Goal: Task Accomplishment & Management: Use online tool/utility

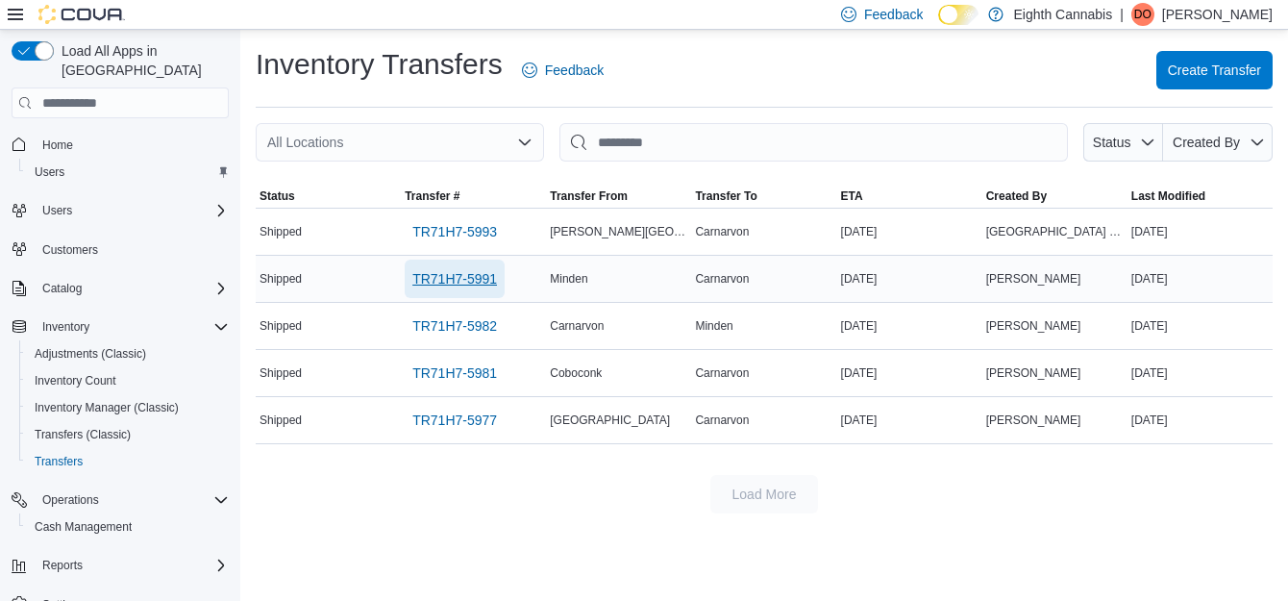
click at [451, 288] on span "TR71H7-5991" at bounding box center [454, 278] width 85 height 19
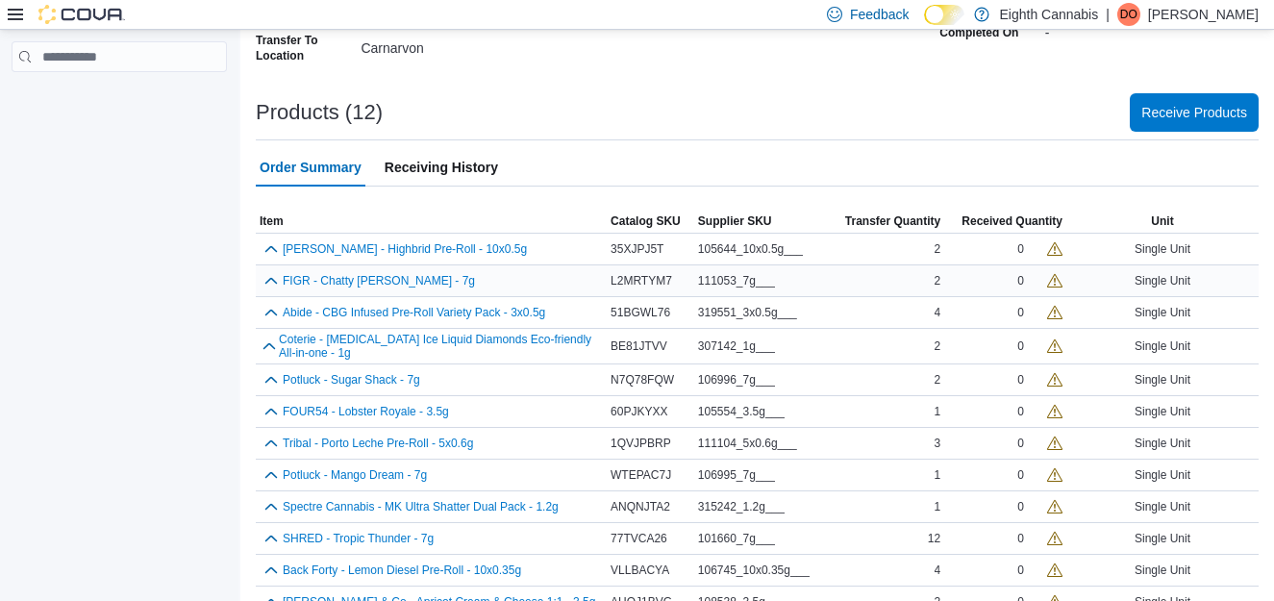
scroll to position [339, 0]
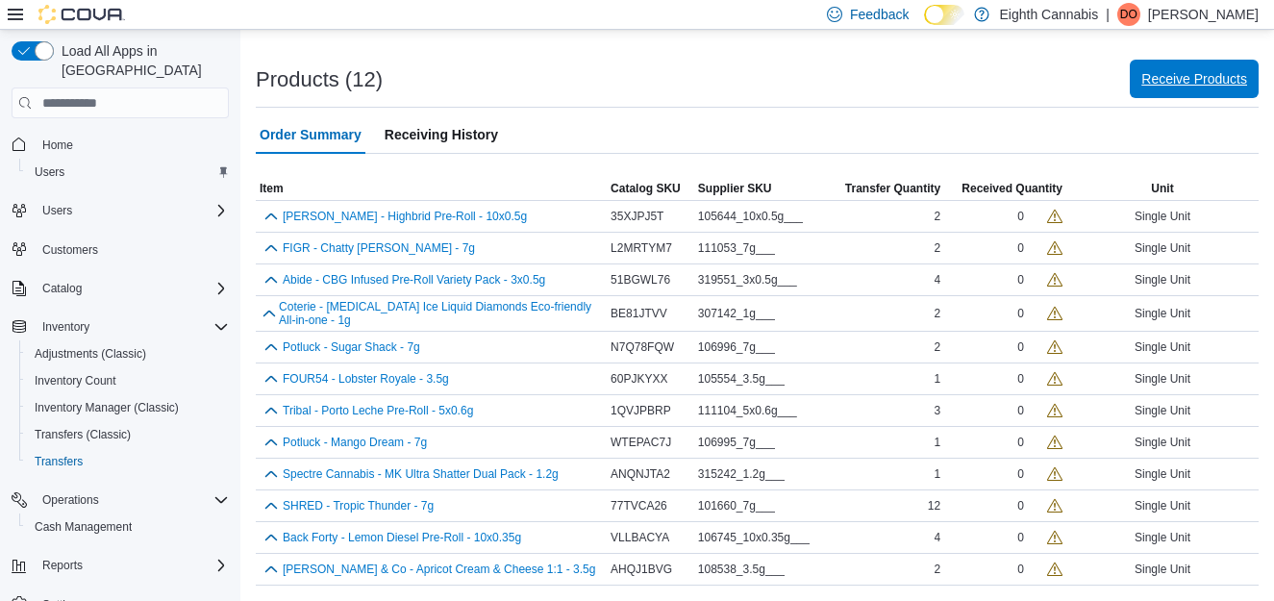
click at [1203, 78] on span "Receive Products" at bounding box center [1194, 78] width 106 height 19
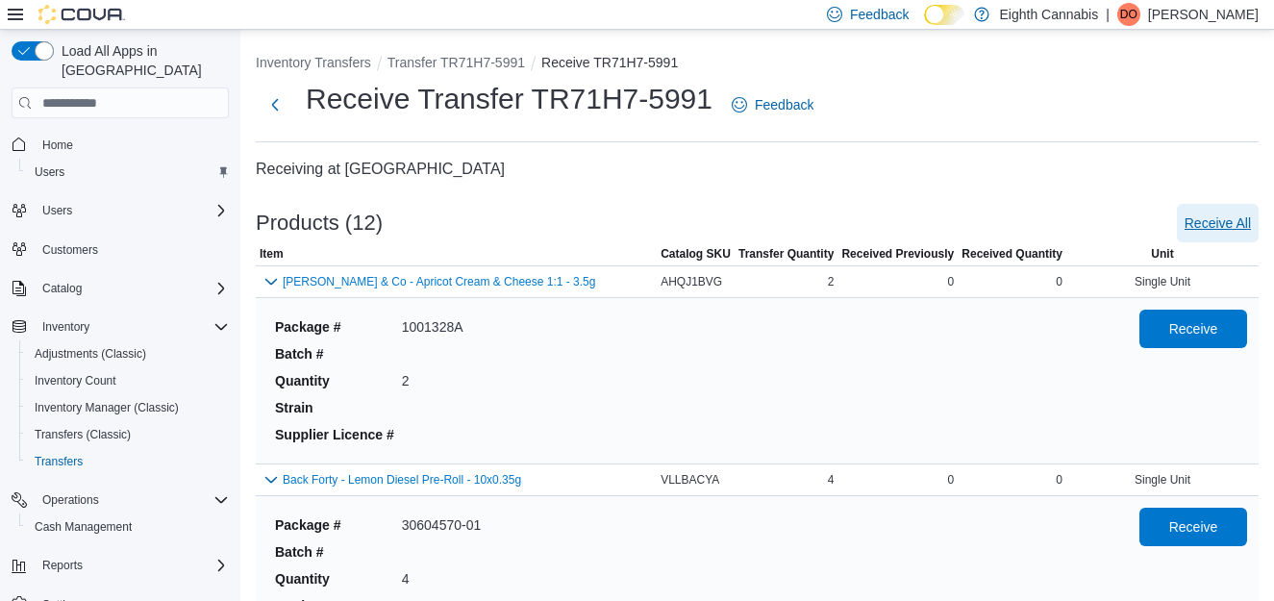
click at [1224, 221] on span "Receive All" at bounding box center [1217, 222] width 66 height 19
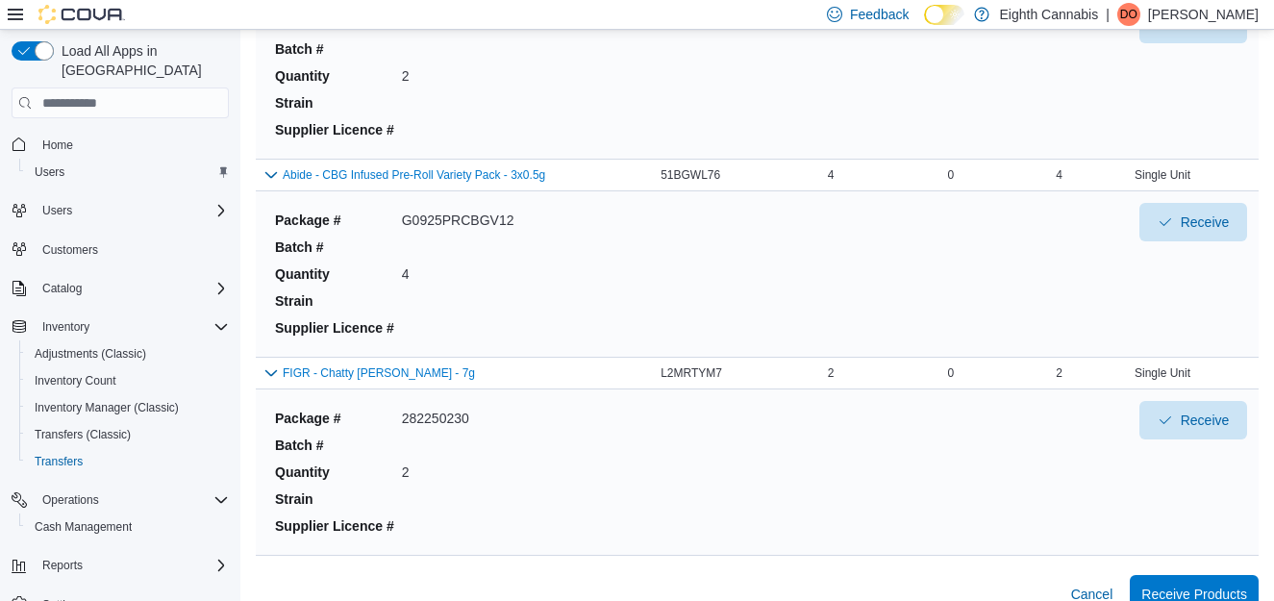
scroll to position [2115, 0]
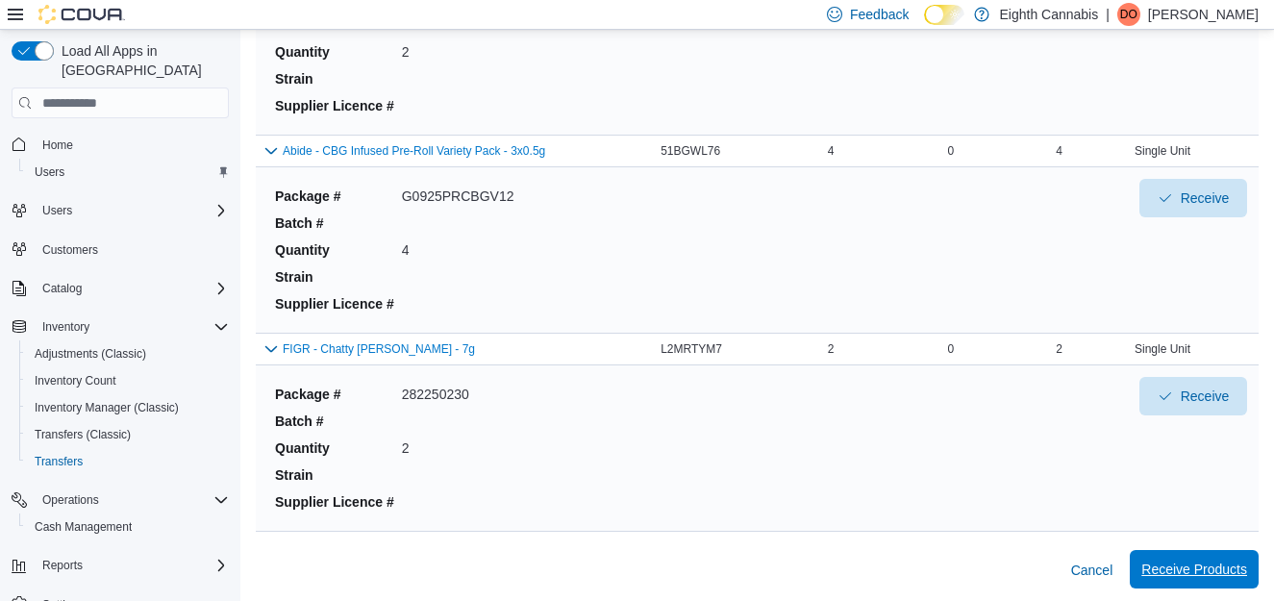
click at [1203, 561] on span "Receive Products" at bounding box center [1194, 569] width 106 height 19
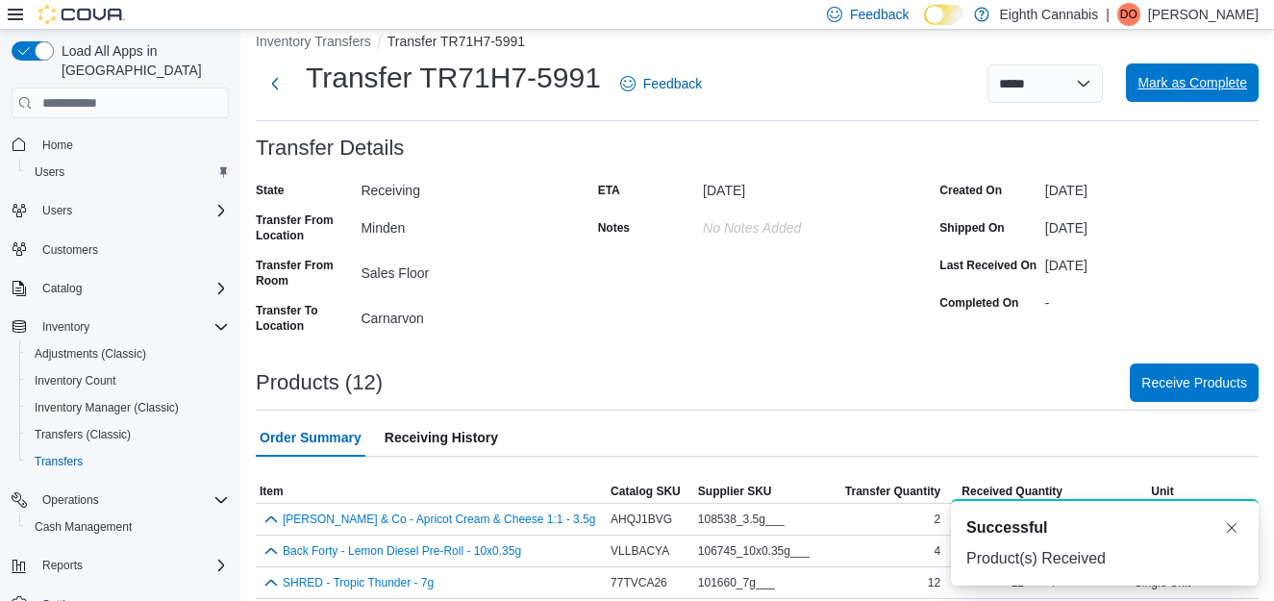
click at [1214, 82] on span "Mark as Complete" at bounding box center [1192, 82] width 110 height 19
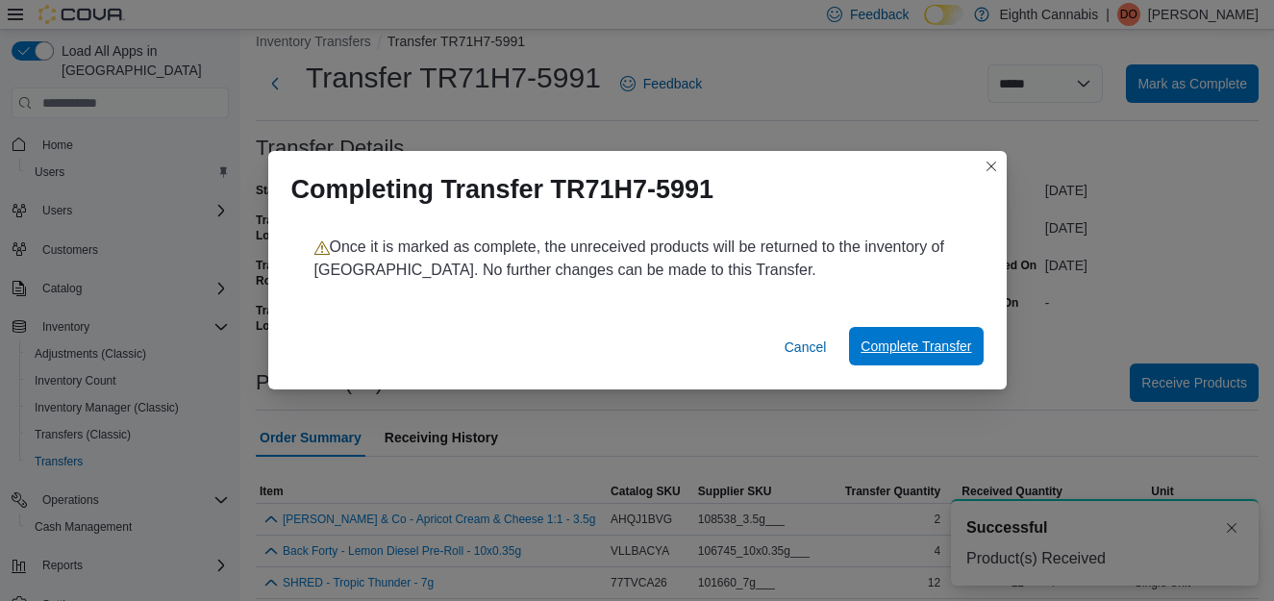
click at [912, 348] on span "Complete Transfer" at bounding box center [915, 345] width 111 height 19
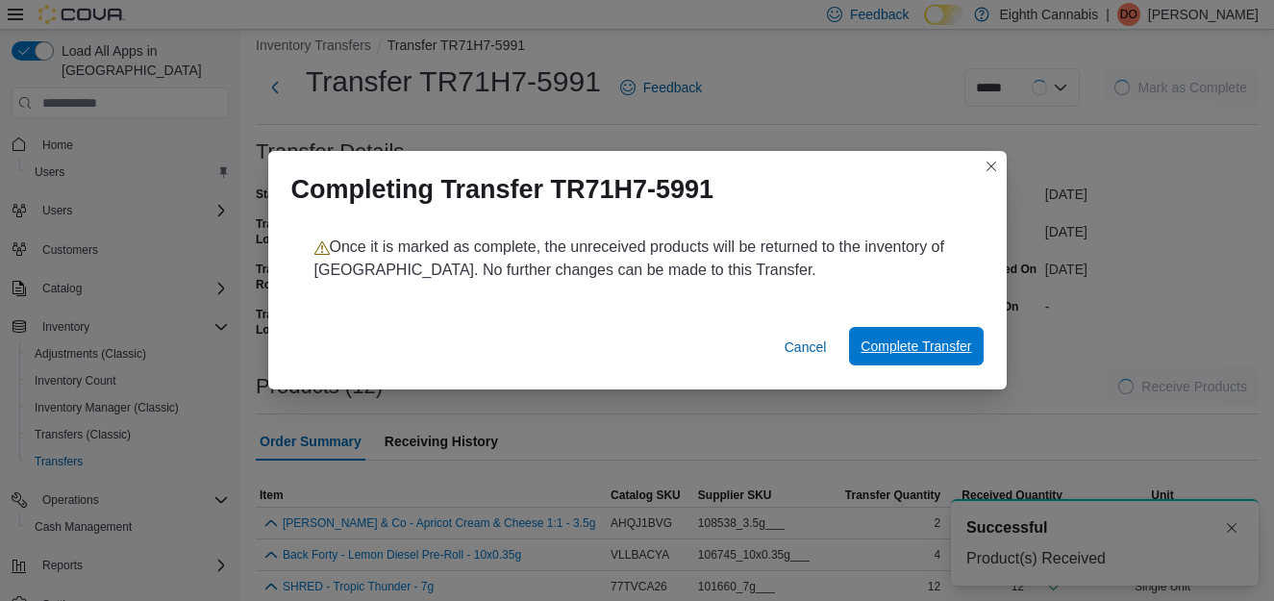
scroll to position [25, 0]
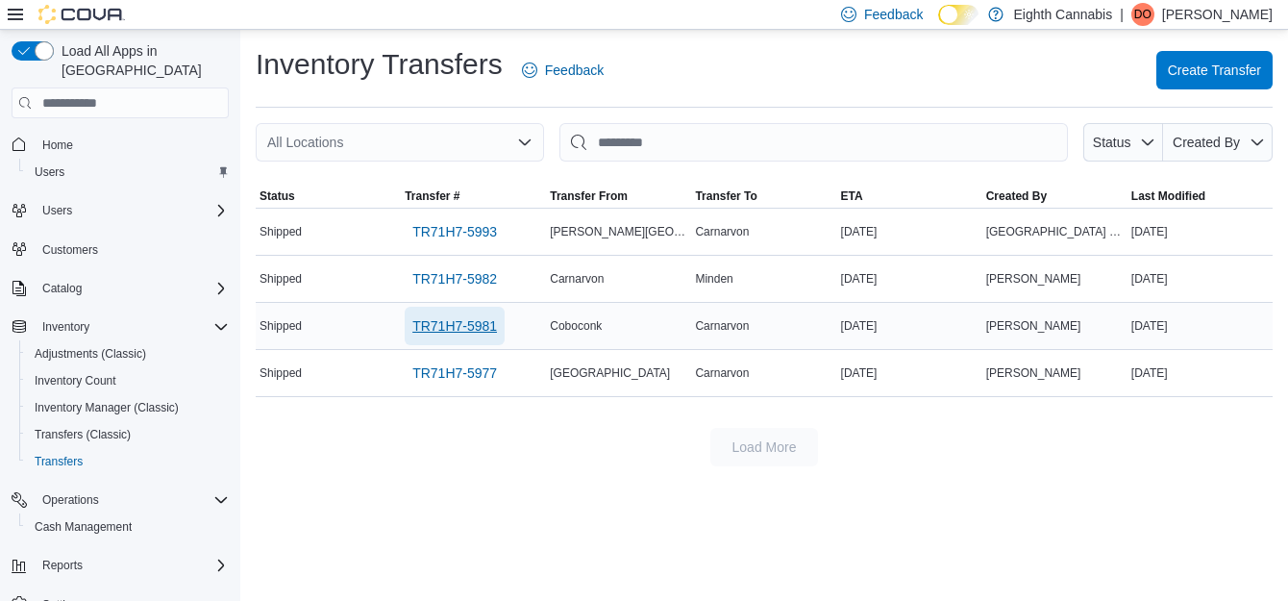
click at [468, 329] on span "TR71H7-5981" at bounding box center [454, 325] width 85 height 19
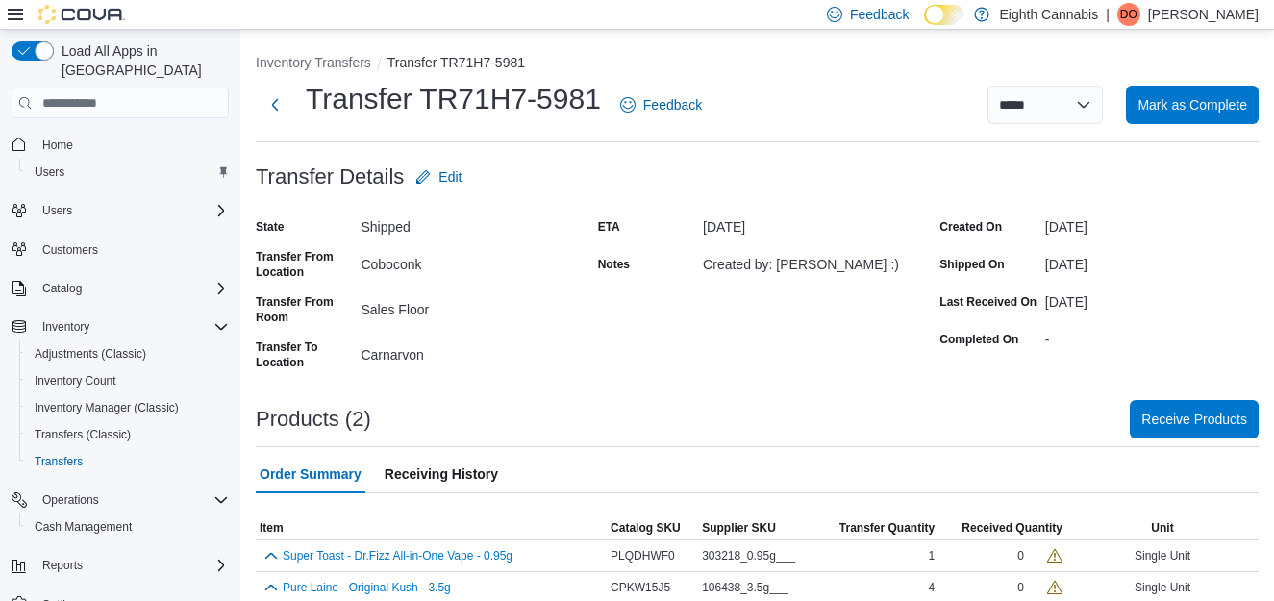
scroll to position [18, 0]
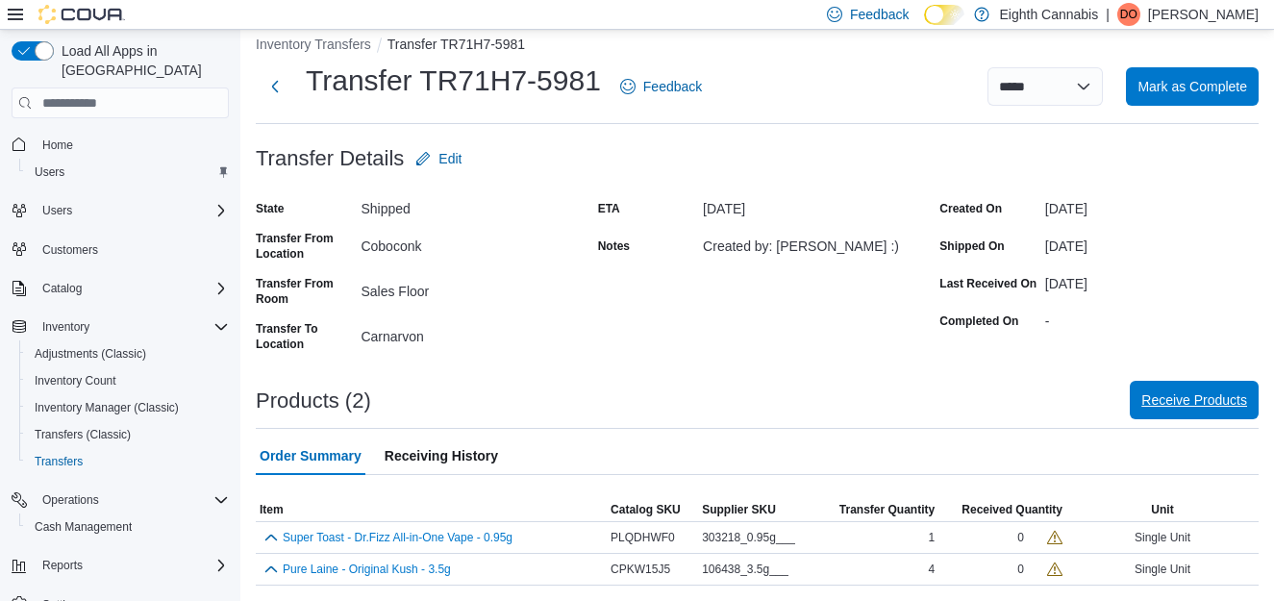
click at [1188, 392] on span "Receive Products" at bounding box center [1194, 399] width 106 height 19
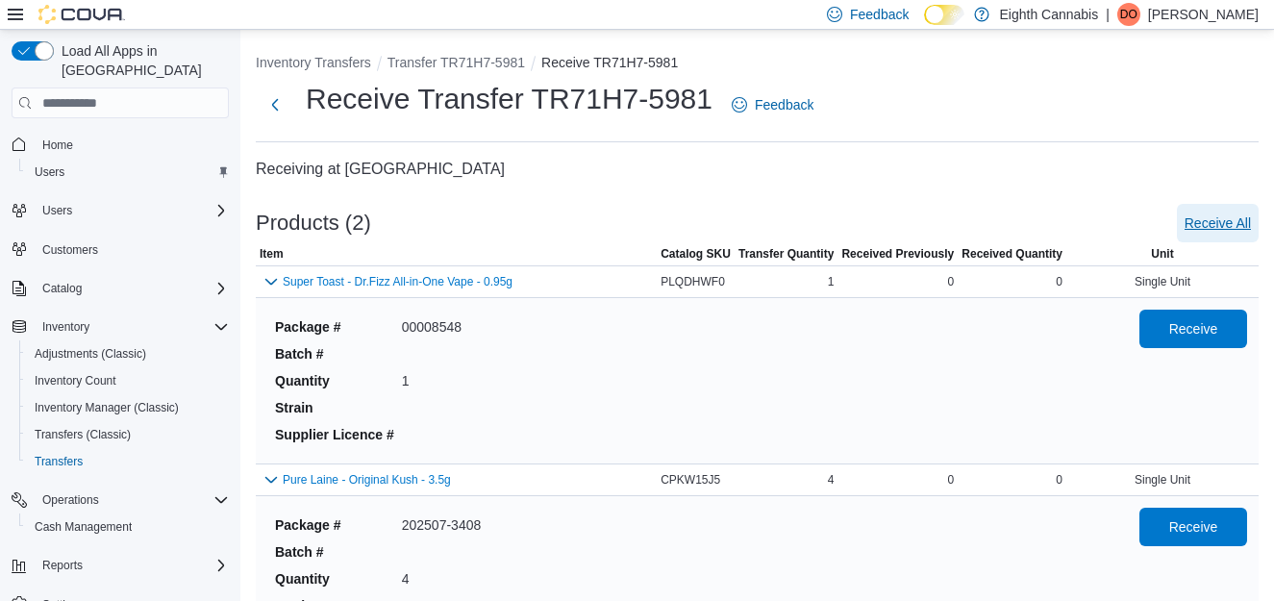
click at [1222, 213] on span "Receive All" at bounding box center [1217, 222] width 66 height 19
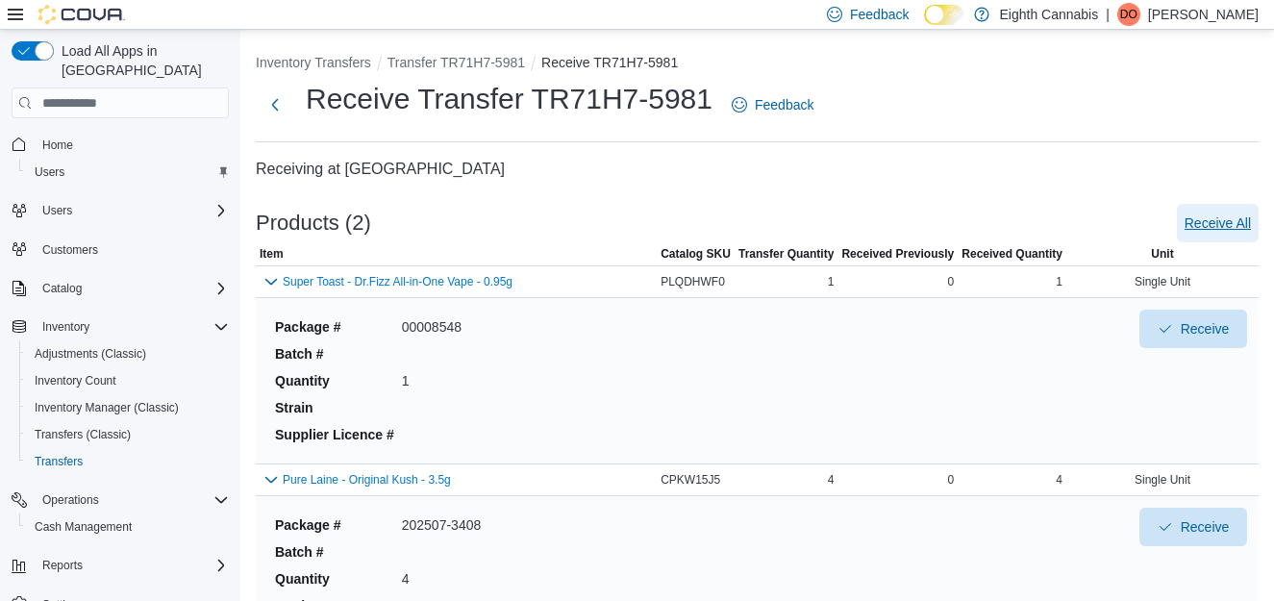
scroll to position [135, 0]
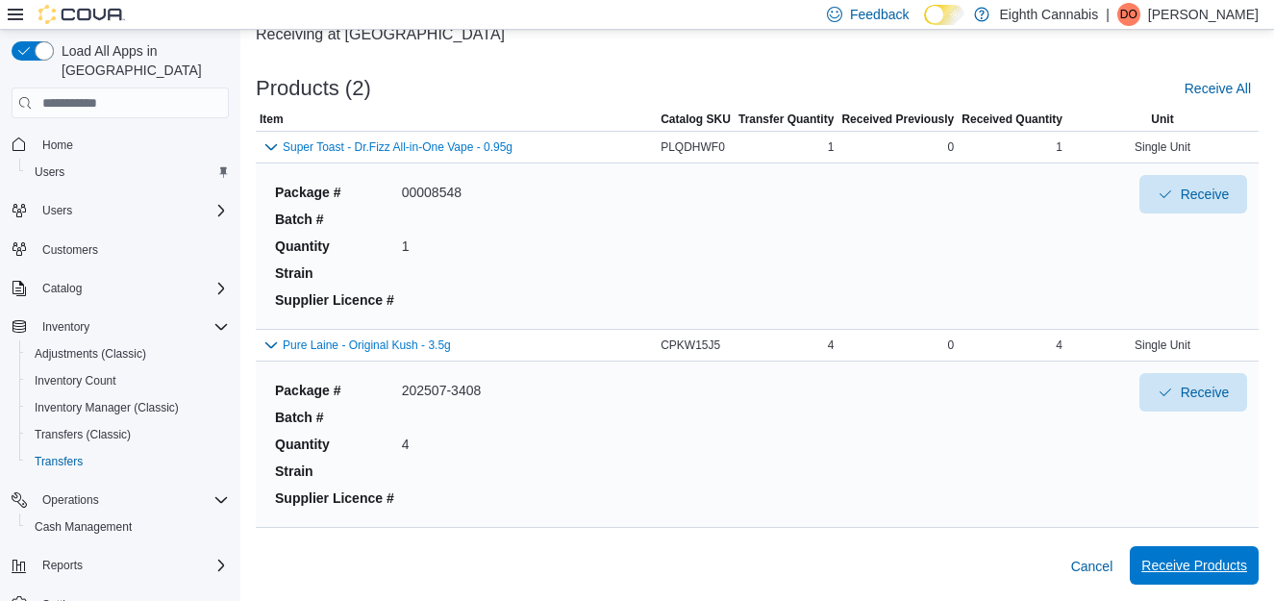
click at [1200, 579] on span "Receive Products" at bounding box center [1194, 565] width 106 height 38
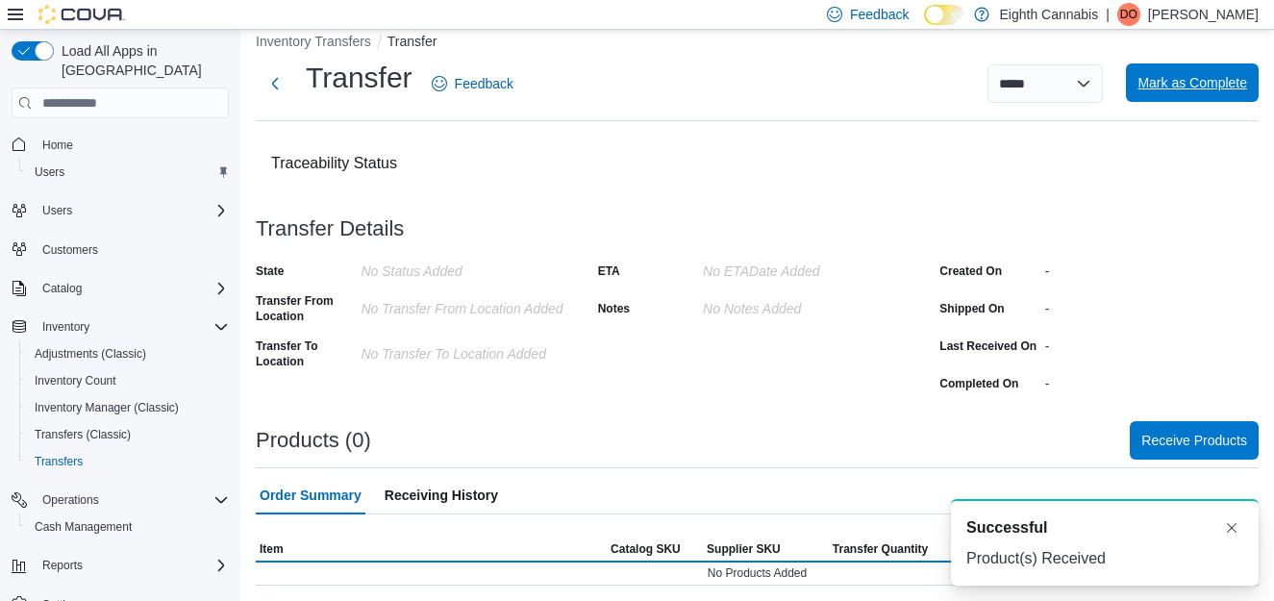
click at [1202, 101] on span "Mark as Complete" at bounding box center [1192, 82] width 110 height 38
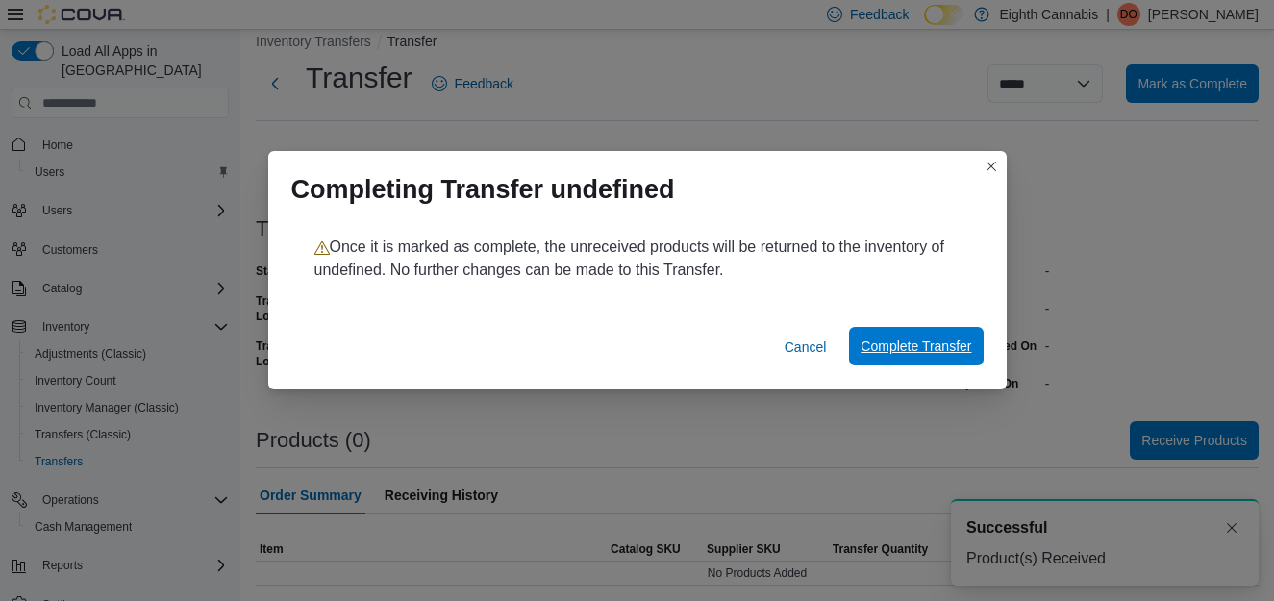
click at [919, 347] on span "Complete Transfer" at bounding box center [915, 345] width 111 height 19
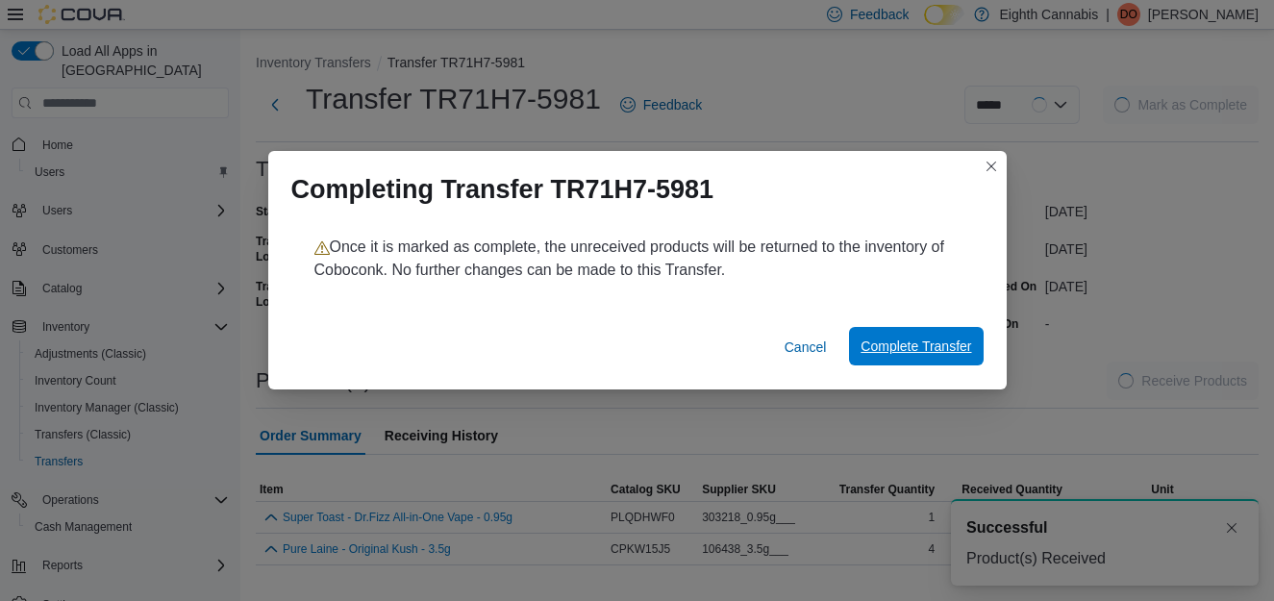
scroll to position [7, 0]
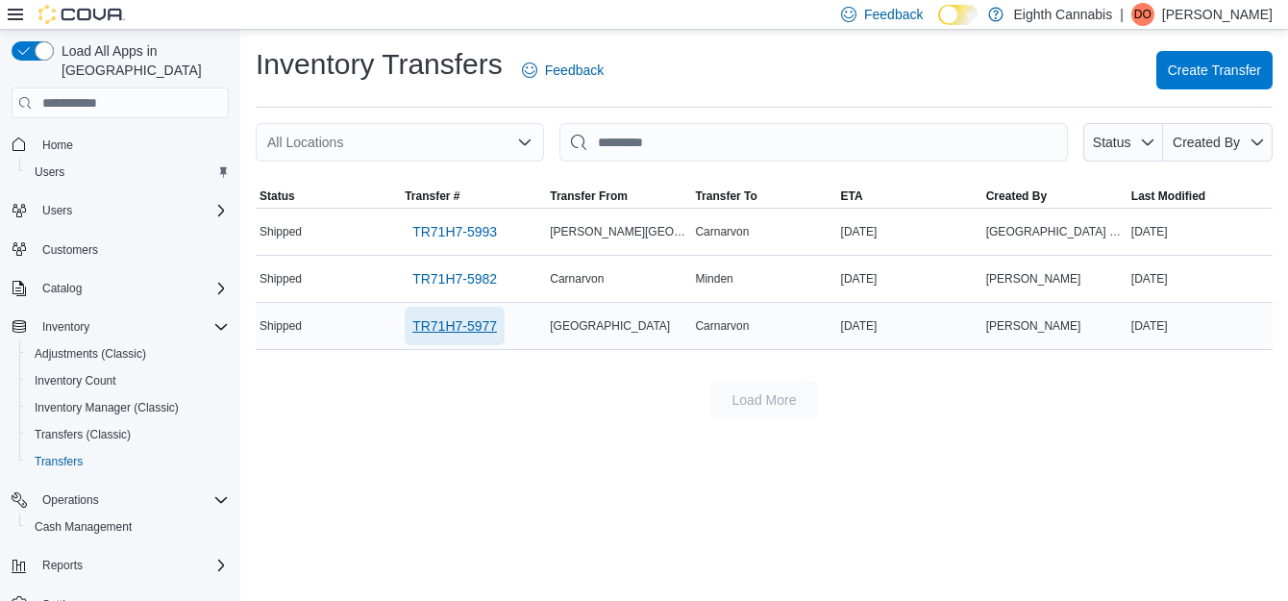
click at [461, 325] on span "TR71H7-5977" at bounding box center [454, 325] width 85 height 19
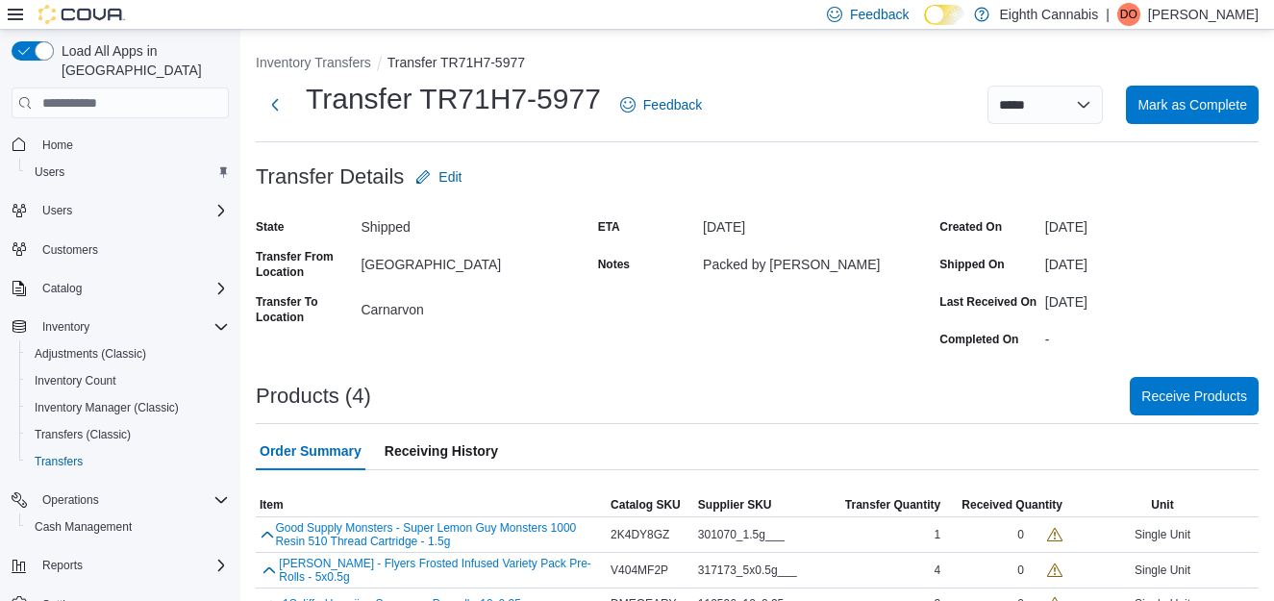
scroll to position [89, 0]
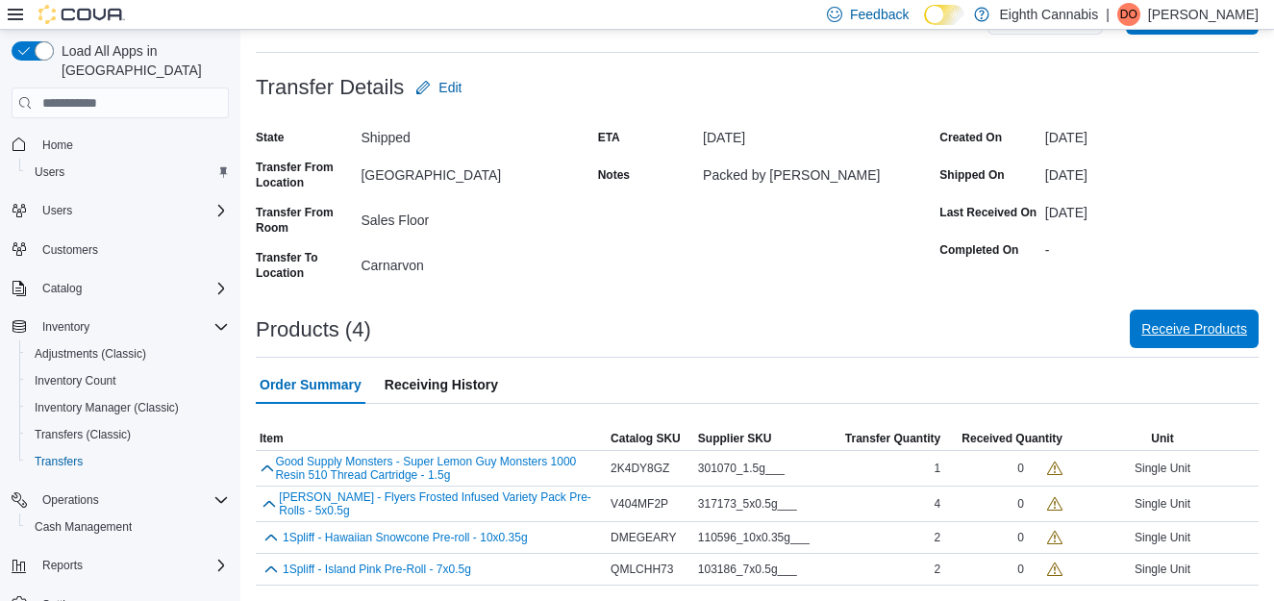
click at [1190, 333] on span "Receive Products" at bounding box center [1194, 328] width 106 height 19
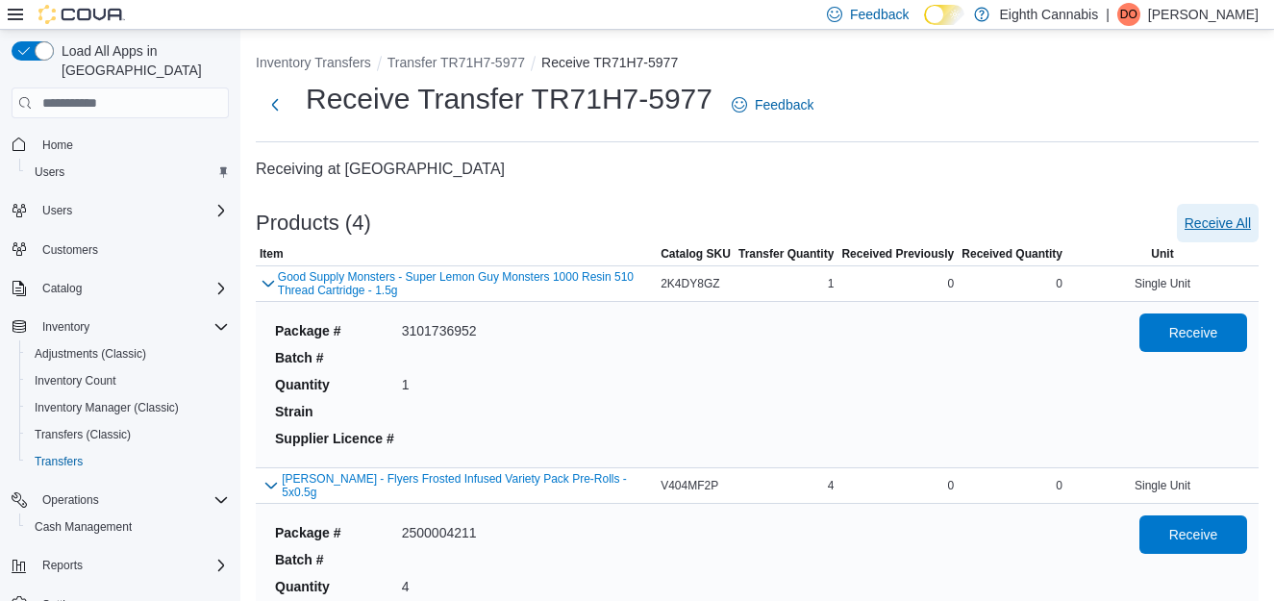
click at [1221, 223] on span "Receive All" at bounding box center [1217, 222] width 66 height 19
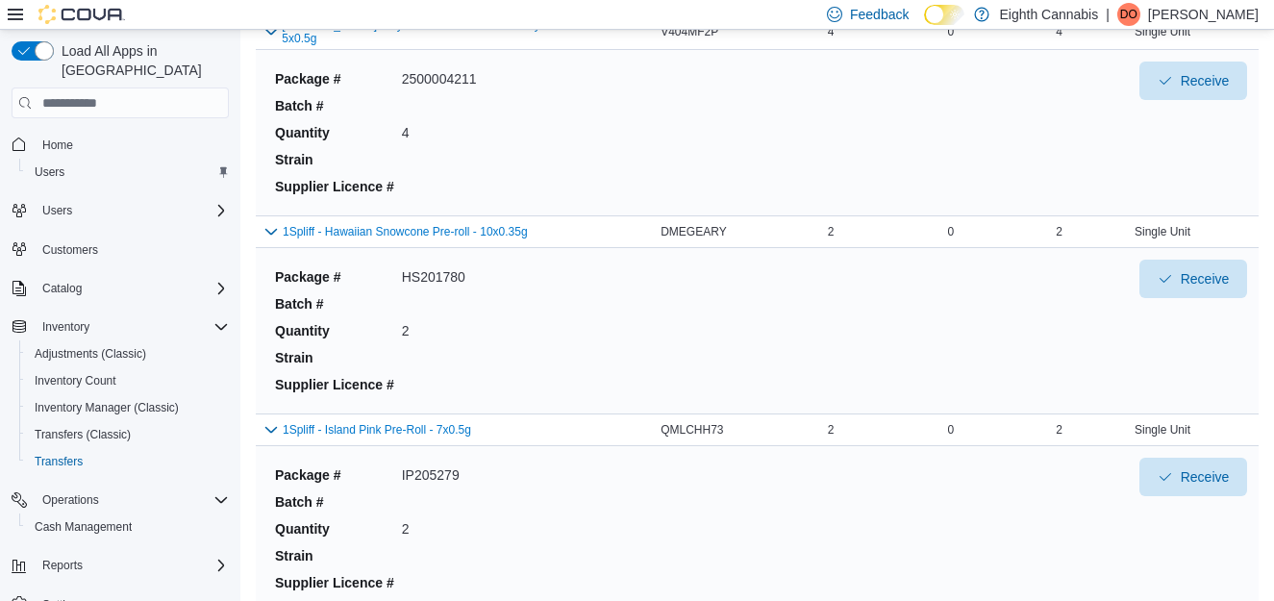
scroll to position [535, 0]
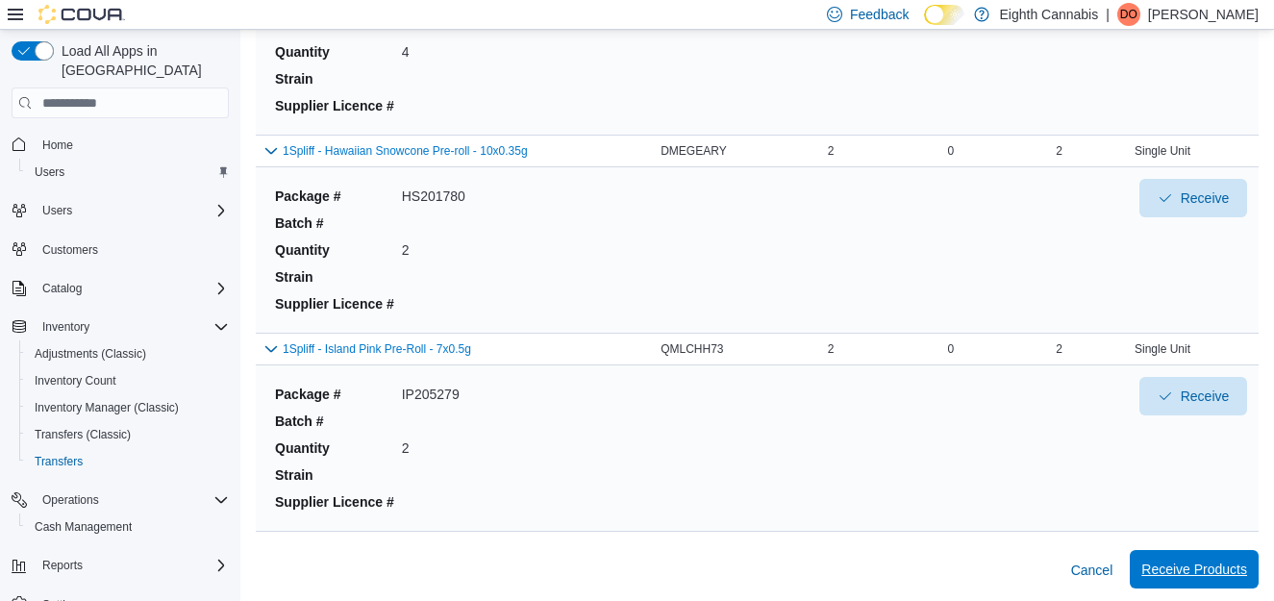
click at [1203, 564] on span "Receive Products" at bounding box center [1194, 569] width 106 height 19
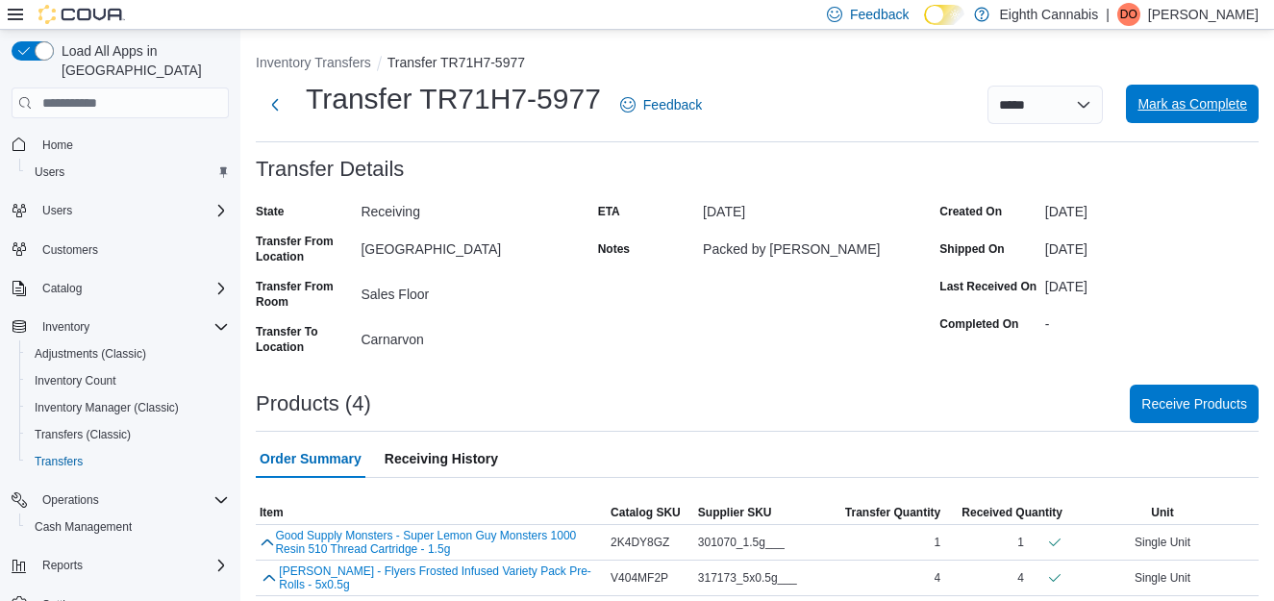
click at [1184, 102] on span "Mark as Complete" at bounding box center [1192, 103] width 110 height 19
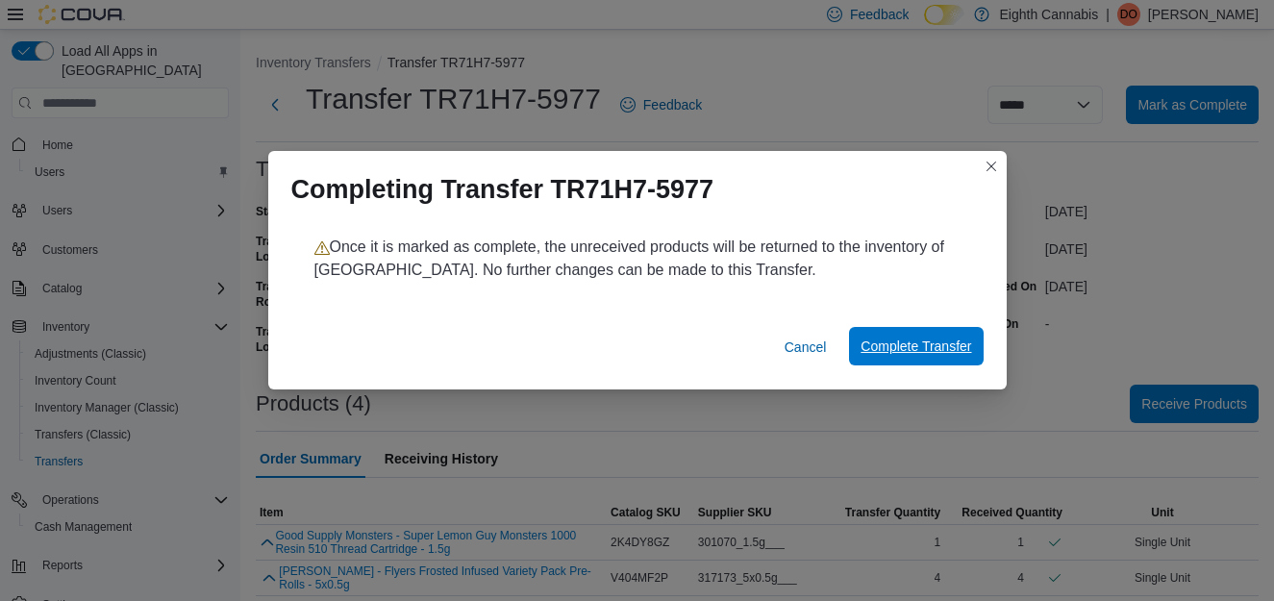
click at [904, 344] on span "Complete Transfer" at bounding box center [915, 345] width 111 height 19
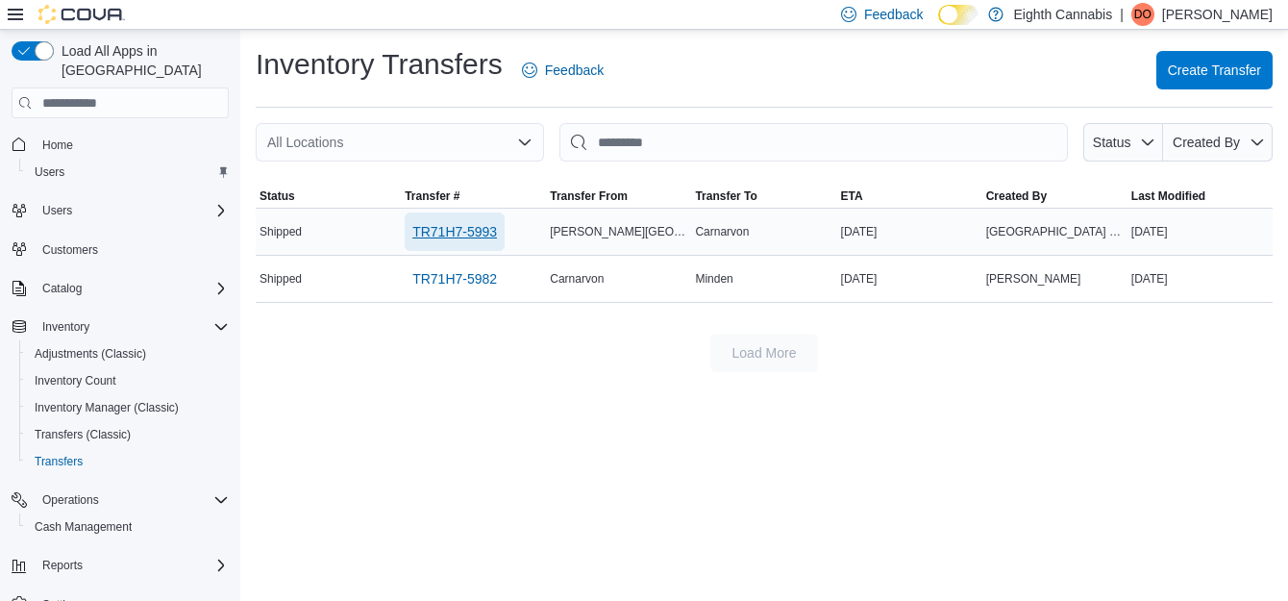
click at [462, 232] on span "TR71H7-5993" at bounding box center [454, 231] width 85 height 19
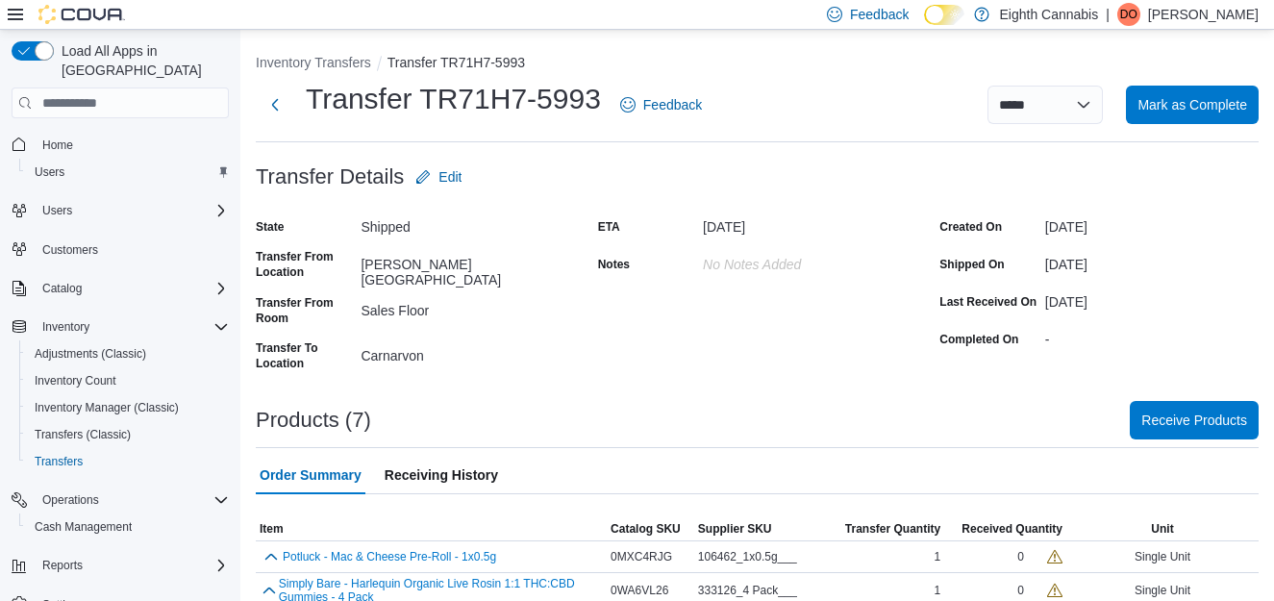
scroll to position [185, 0]
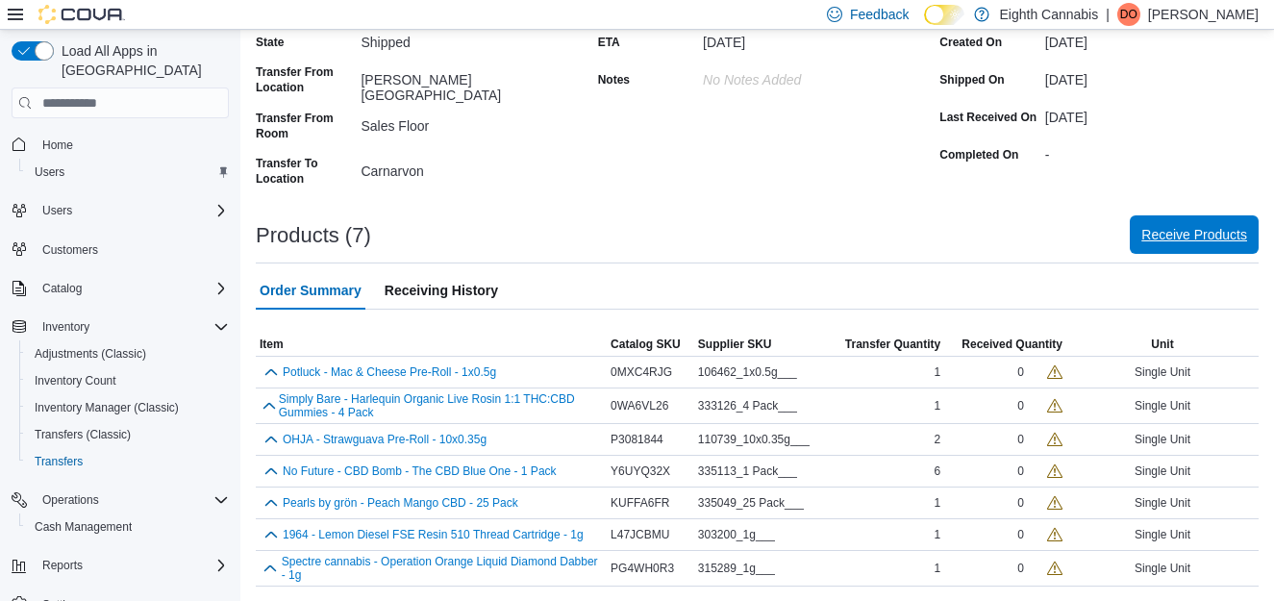
click at [1171, 236] on span "Receive Products" at bounding box center [1194, 234] width 106 height 19
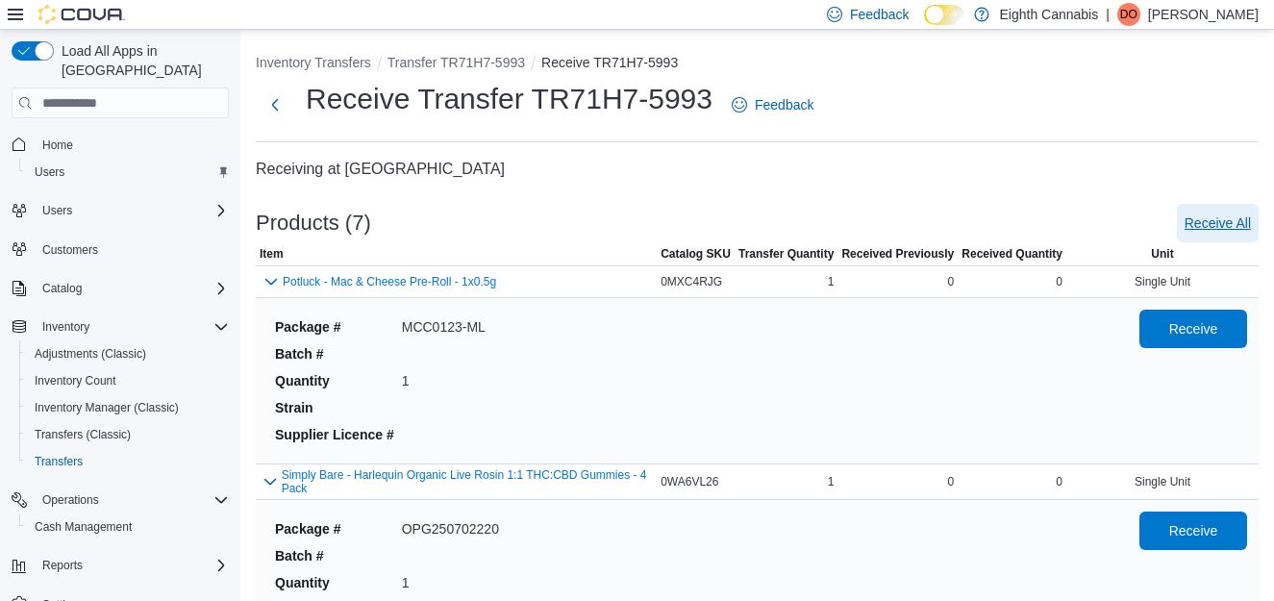
click at [1223, 220] on span "Receive All" at bounding box center [1217, 222] width 66 height 19
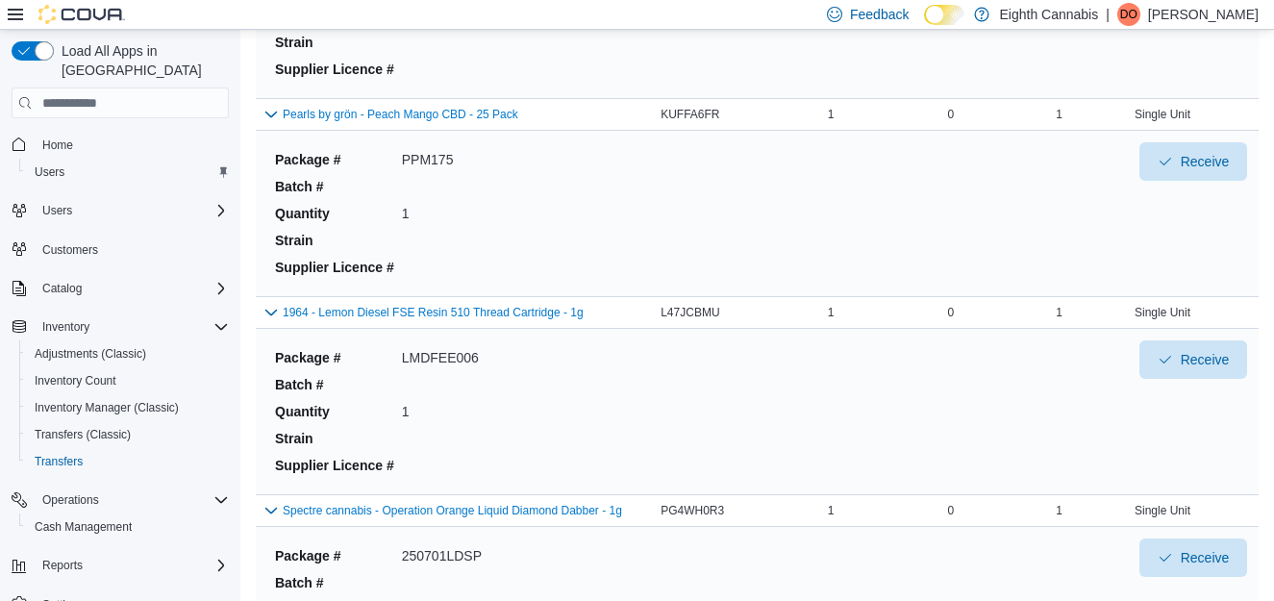
scroll to position [1129, 0]
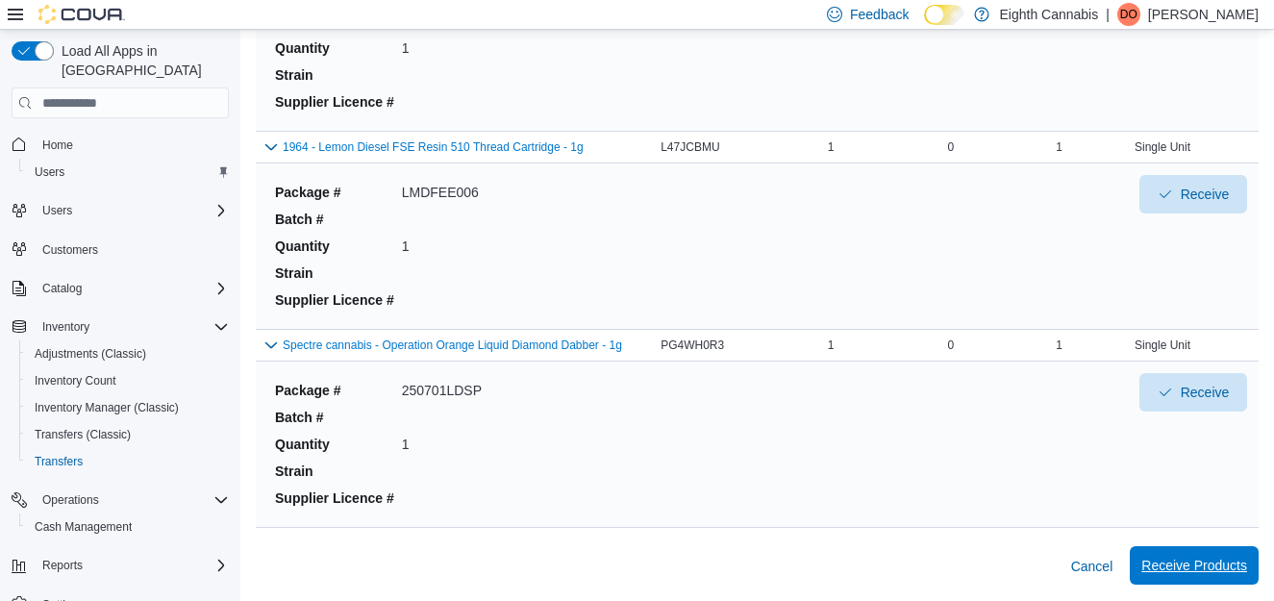
click at [1220, 559] on span "Receive Products" at bounding box center [1194, 565] width 106 height 19
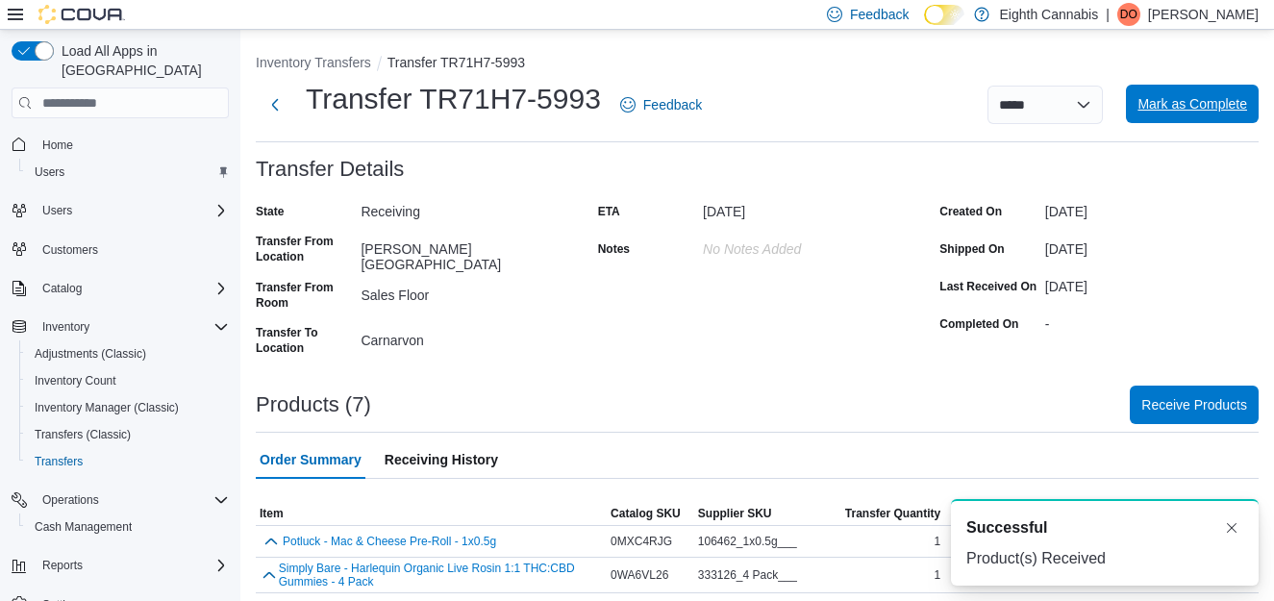
click at [1231, 105] on span "Mark as Complete" at bounding box center [1192, 103] width 110 height 19
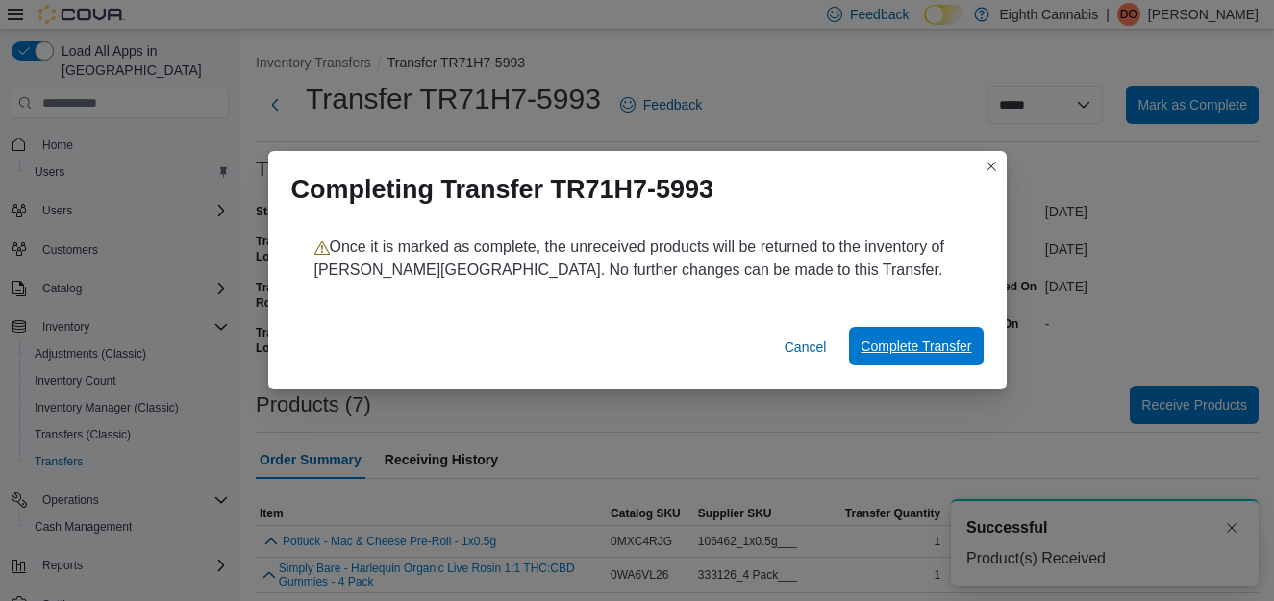
click at [903, 352] on span "Complete Transfer" at bounding box center [915, 345] width 111 height 19
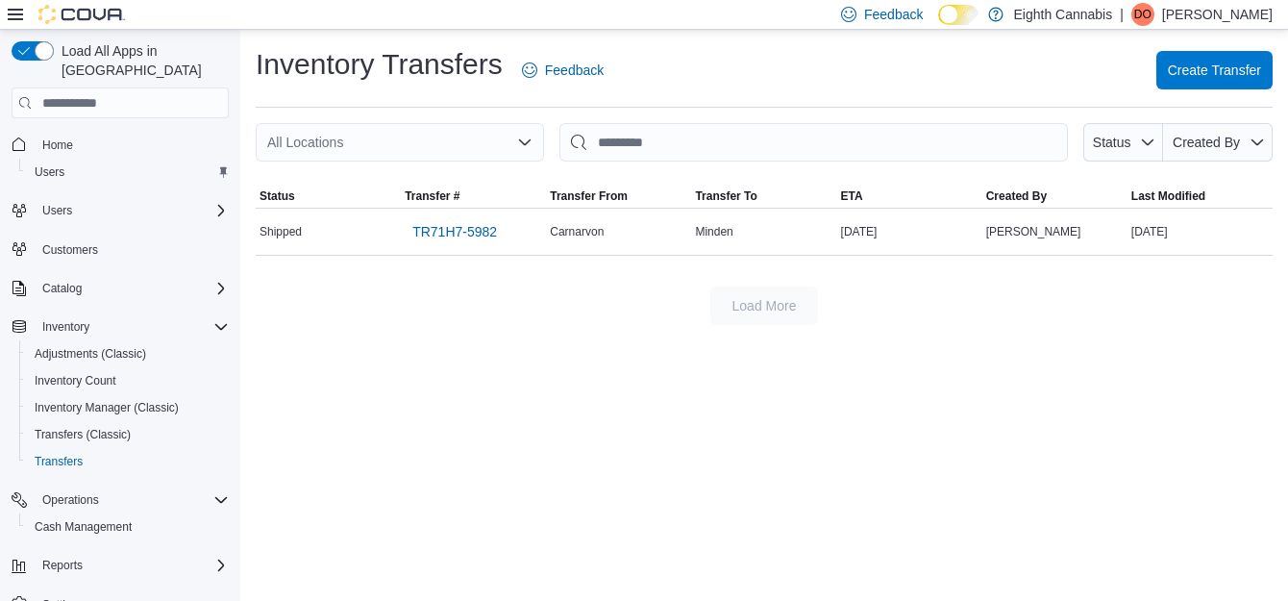
click at [1152, 7] on span "DO" at bounding box center [1142, 14] width 17 height 23
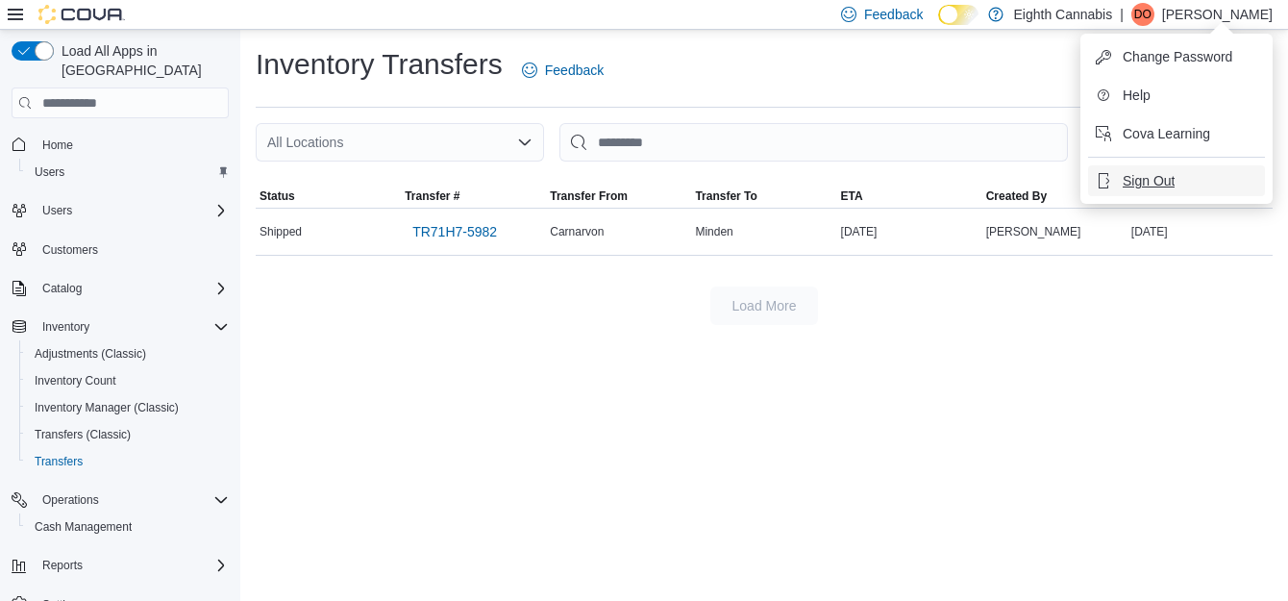
click at [1153, 178] on span "Sign Out" at bounding box center [1149, 180] width 52 height 19
